Goal: Information Seeking & Learning: Learn about a topic

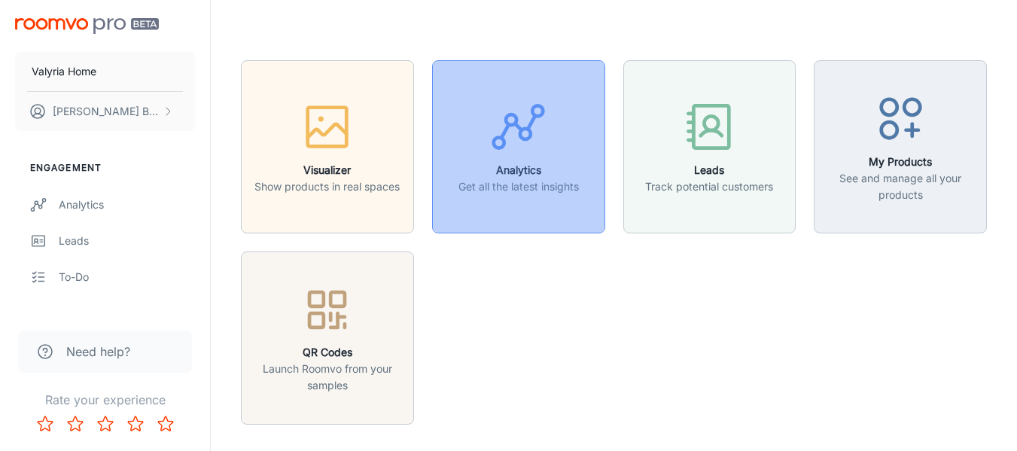
click at [519, 153] on icon "button" at bounding box center [518, 127] width 56 height 56
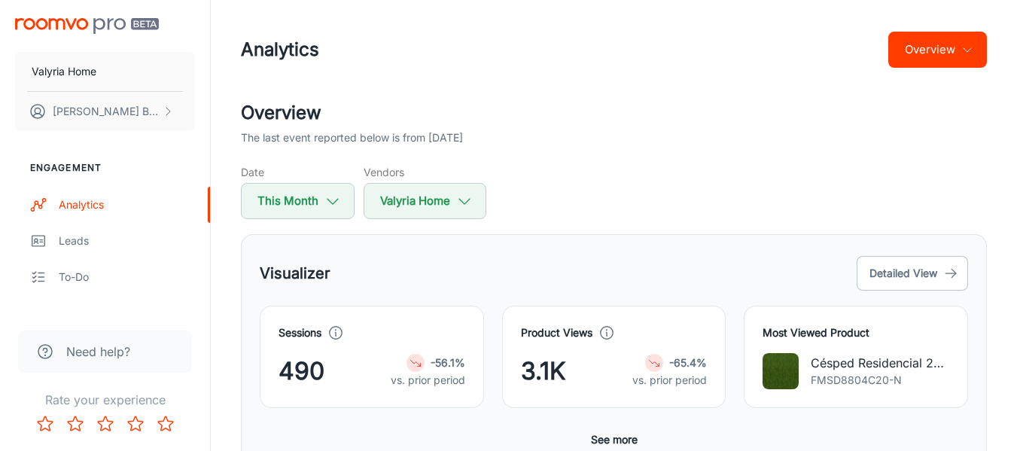
scroll to position [151, 0]
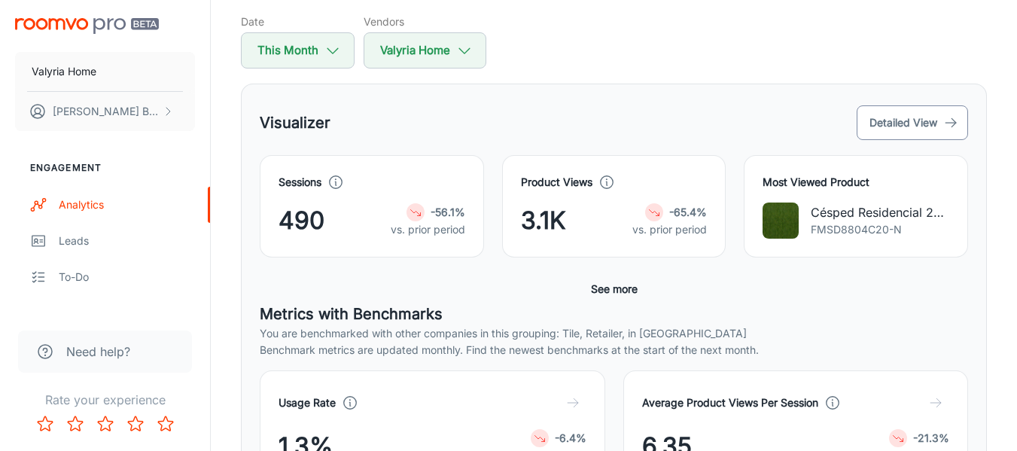
click at [927, 123] on button "Detailed View" at bounding box center [912, 122] width 111 height 35
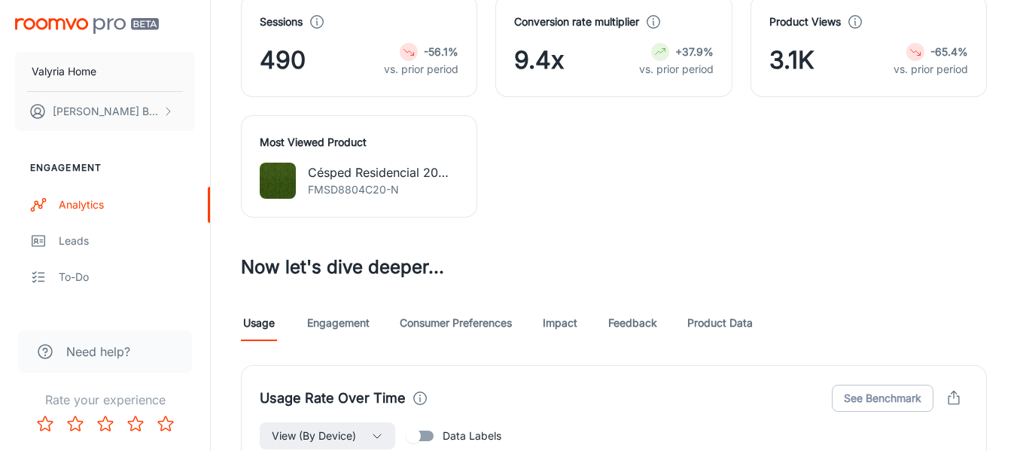
scroll to position [753, 0]
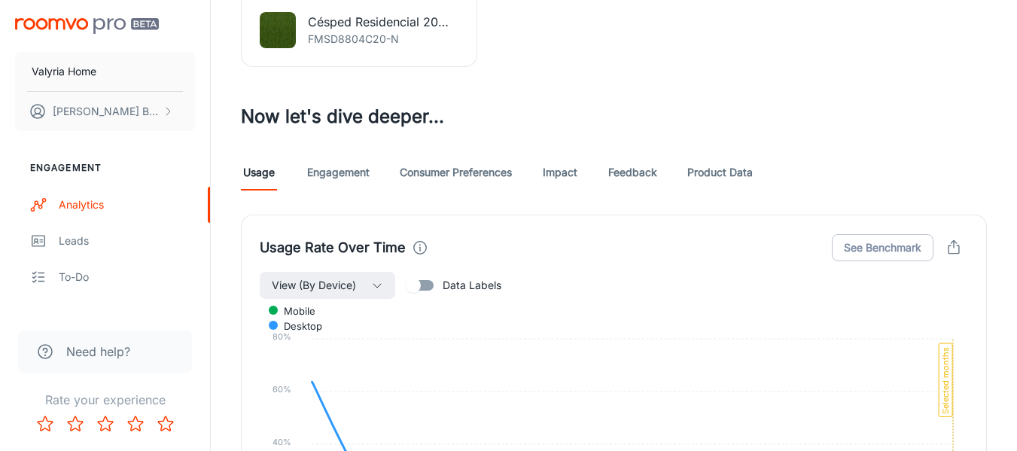
click at [747, 171] on link "Product Data" at bounding box center [719, 172] width 65 height 36
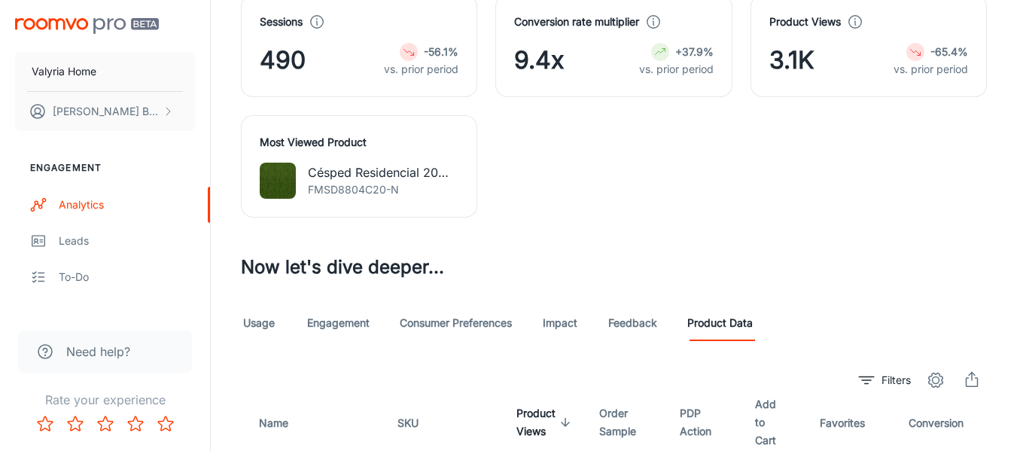
scroll to position [903, 0]
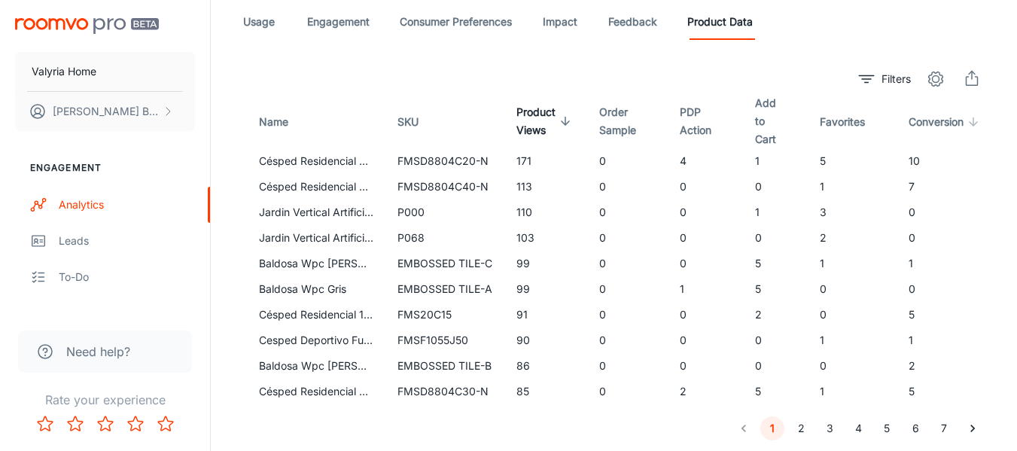
click at [930, 123] on span "Conversion" at bounding box center [945, 122] width 75 height 18
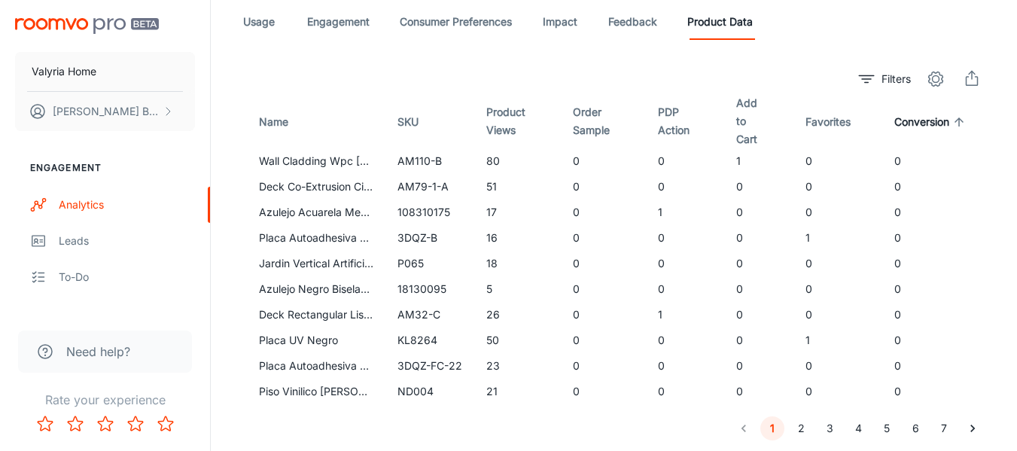
click at [908, 123] on span "Conversion" at bounding box center [931, 122] width 75 height 18
